Goal: Information Seeking & Learning: Learn about a topic

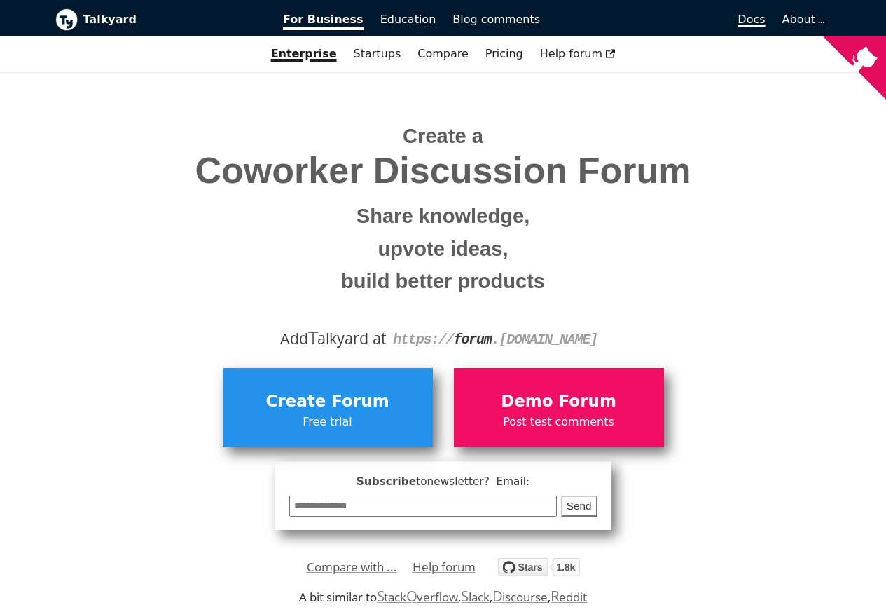
click at [755, 20] on span "Docs" at bounding box center [751, 19] width 27 height 13
